Goal: Task Accomplishment & Management: Use online tool/utility

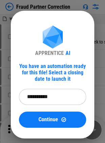
click at [53, 96] on input "**********" at bounding box center [50, 97] width 62 height 16
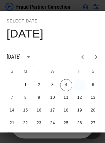
click at [82, 83] on button "5" at bounding box center [79, 85] width 12 height 12
click at [56, 2] on div "Select date Fri, Sep 5 September 2025 S M T W T F S 1 2 3 4 5 6 7 8 9 10 11 12 …" at bounding box center [52, 71] width 105 height 143
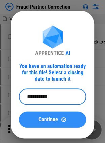
click at [49, 118] on span "Continue" at bounding box center [47, 119] width 19 height 5
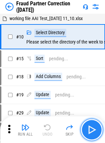
click at [88, 127] on img "button" at bounding box center [91, 130] width 11 height 11
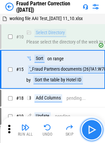
click at [91, 124] on button "button" at bounding box center [91, 130] width 22 height 22
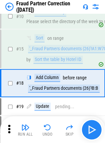
scroll to position [32, 0]
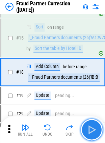
click at [91, 124] on button "button" at bounding box center [91, 130] width 22 height 22
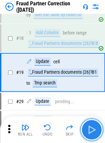
click at [91, 124] on button "button" at bounding box center [91, 130] width 22 height 22
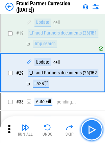
click at [91, 124] on button "button" at bounding box center [91, 130] width 22 height 22
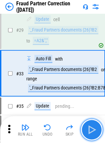
click at [91, 124] on button "button" at bounding box center [91, 130] width 22 height 22
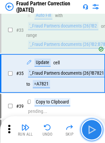
click at [91, 124] on button "button" at bounding box center [91, 130] width 22 height 22
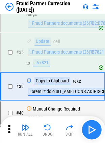
scroll to position [225, 0]
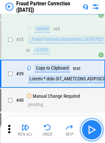
click at [91, 124] on button "button" at bounding box center [91, 130] width 22 height 22
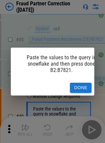
scroll to position [267, 0]
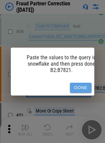
click at [80, 84] on button "Done" at bounding box center [81, 88] width 22 height 10
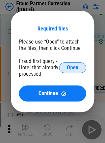
click at [77, 69] on span "Open" at bounding box center [72, 67] width 11 height 5
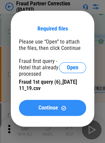
click at [74, 112] on button "Continue" at bounding box center [52, 108] width 67 height 16
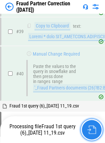
click at [91, 129] on img "button" at bounding box center [91, 130] width 9 height 9
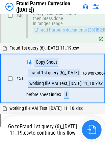
scroll to position [334, 0]
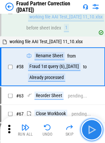
click at [93, 130] on img "button" at bounding box center [91, 130] width 11 height 11
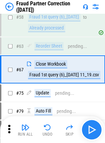
scroll to position [444, 0]
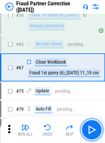
drag, startPoint x: 93, startPoint y: 130, endPoint x: 84, endPoint y: 135, distance: 10.5
click at [84, 135] on button "button" at bounding box center [91, 130] width 22 height 22
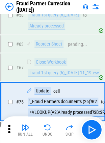
scroll to position [479, 0]
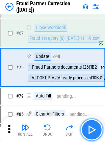
click at [92, 127] on img "button" at bounding box center [91, 130] width 11 height 11
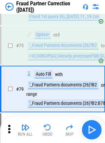
scroll to position [522, 0]
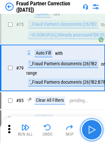
click at [92, 127] on img "button" at bounding box center [91, 130] width 11 height 11
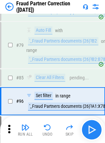
scroll to position [577, 0]
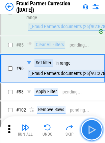
click at [92, 127] on img "button" at bounding box center [91, 130] width 11 height 11
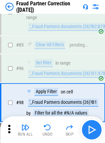
scroll to position [612, 0]
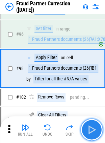
click at [92, 127] on img "button" at bounding box center [91, 130] width 11 height 11
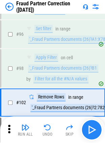
scroll to position [646, 0]
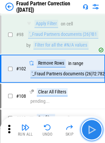
click at [92, 127] on img "button" at bounding box center [91, 130] width 11 height 11
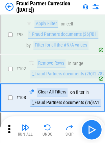
click at [92, 127] on div "Run All Undo Skip" at bounding box center [53, 130] width 98 height 22
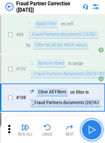
click at [92, 127] on img "button" at bounding box center [91, 130] width 11 height 11
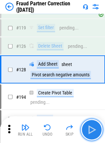
click at [92, 127] on img "button" at bounding box center [91, 130] width 11 height 11
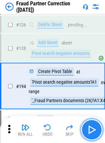
scroll to position [777, 0]
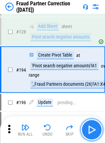
click at [92, 127] on img "button" at bounding box center [91, 130] width 11 height 11
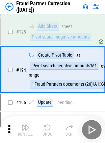
drag, startPoint x: 92, startPoint y: 127, endPoint x: 406, endPoint y: 217, distance: 326.9
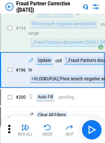
scroll to position [819, 0]
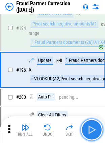
click at [91, 125] on img "button" at bounding box center [91, 130] width 11 height 11
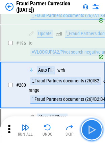
click at [91, 125] on img "button" at bounding box center [91, 130] width 11 height 11
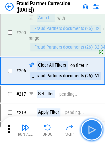
click at [91, 125] on img "button" at bounding box center [91, 130] width 11 height 11
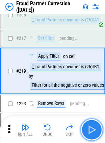
click at [91, 125] on img "button" at bounding box center [91, 130] width 11 height 11
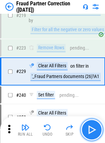
click at [91, 125] on img "button" at bounding box center [91, 130] width 11 height 11
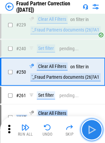
click at [91, 125] on img "button" at bounding box center [91, 130] width 11 height 11
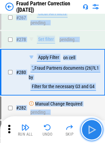
click at [91, 125] on img "button" at bounding box center [91, 130] width 11 height 11
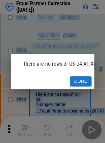
scroll to position [1205, 0]
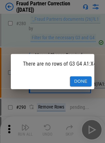
click at [91, 124] on div "There are no rows of G3 G4 A1:X46. Done" at bounding box center [52, 71] width 105 height 143
click at [82, 83] on button "Done" at bounding box center [81, 82] width 22 height 10
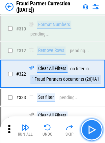
click at [90, 127] on img "button" at bounding box center [91, 130] width 11 height 11
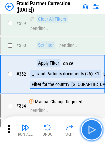
click at [90, 127] on img "button" at bounding box center [91, 130] width 11 height 11
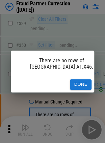
scroll to position [1545, 0]
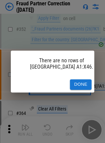
click at [90, 127] on div "There are no rows of Uruguay A1:X46. Done" at bounding box center [52, 71] width 105 height 143
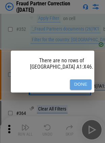
click at [79, 81] on button "Done" at bounding box center [81, 85] width 22 height 10
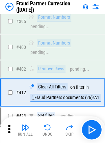
scroll to position [1806, 0]
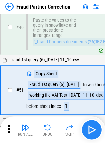
scroll to position [334, 0]
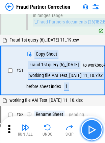
click at [97, 129] on button "button" at bounding box center [91, 130] width 22 height 22
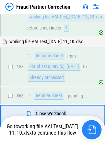
scroll to position [421, 0]
